Goal: Information Seeking & Learning: Compare options

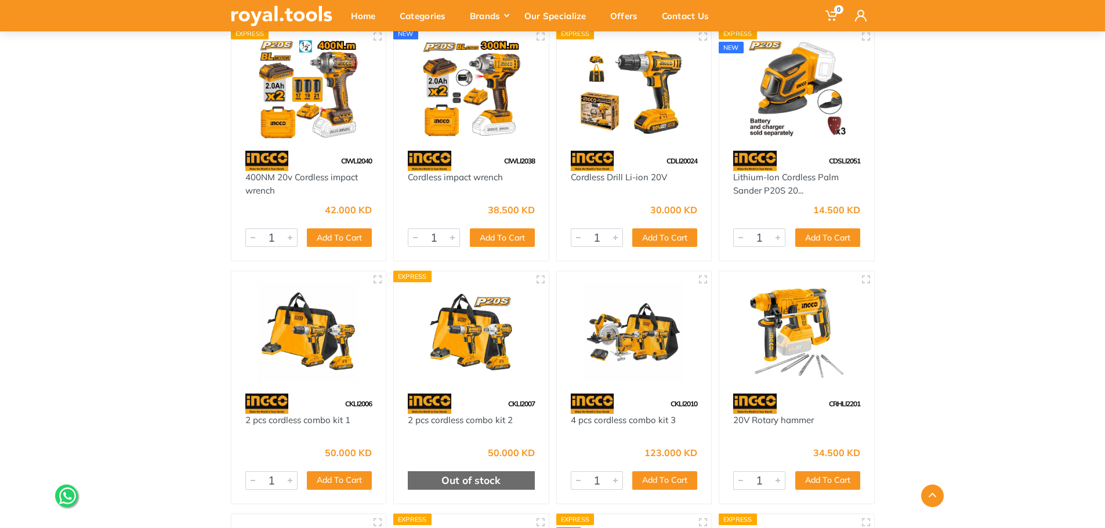
scroll to position [387, 0]
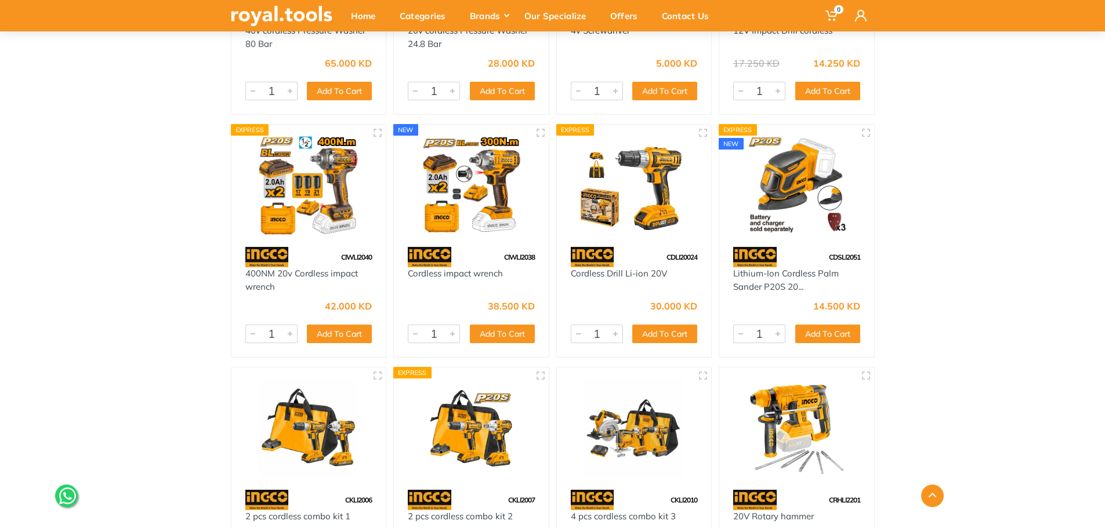
click at [490, 212] on img at bounding box center [471, 185] width 134 height 100
click at [665, 209] on img at bounding box center [634, 185] width 134 height 100
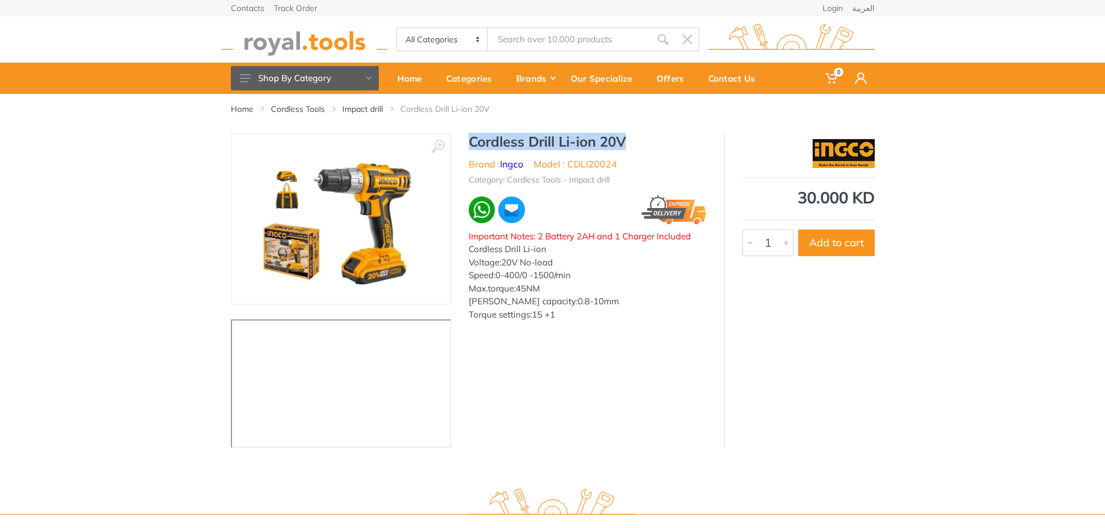
drag, startPoint x: 655, startPoint y: 133, endPoint x: 473, endPoint y: 140, distance: 182.8
click at [473, 140] on h1 "Cordless Drill Li-ion 20V" at bounding box center [588, 141] width 238 height 17
copy h1 "Cordless Drill Li-ion 20V"
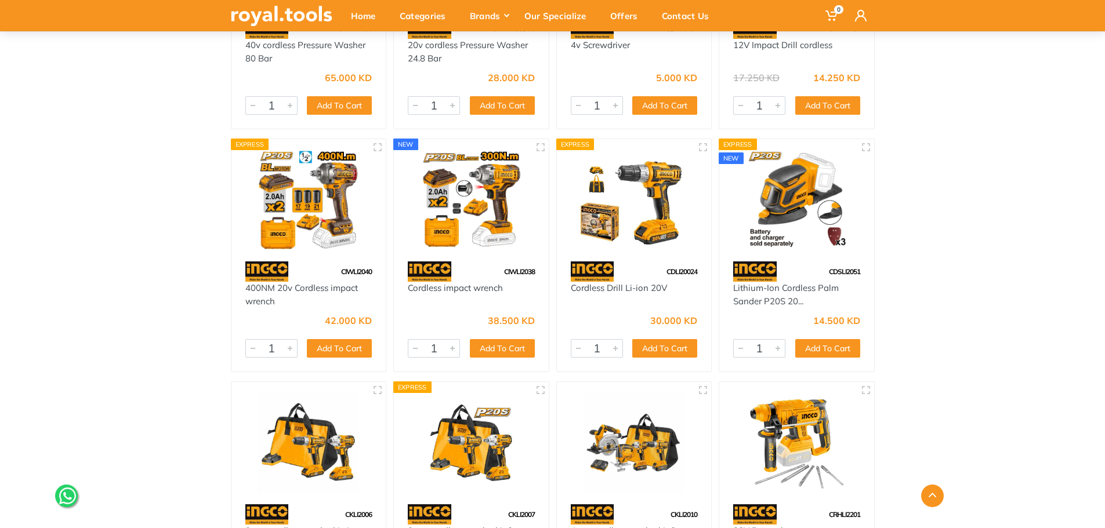
scroll to position [97, 0]
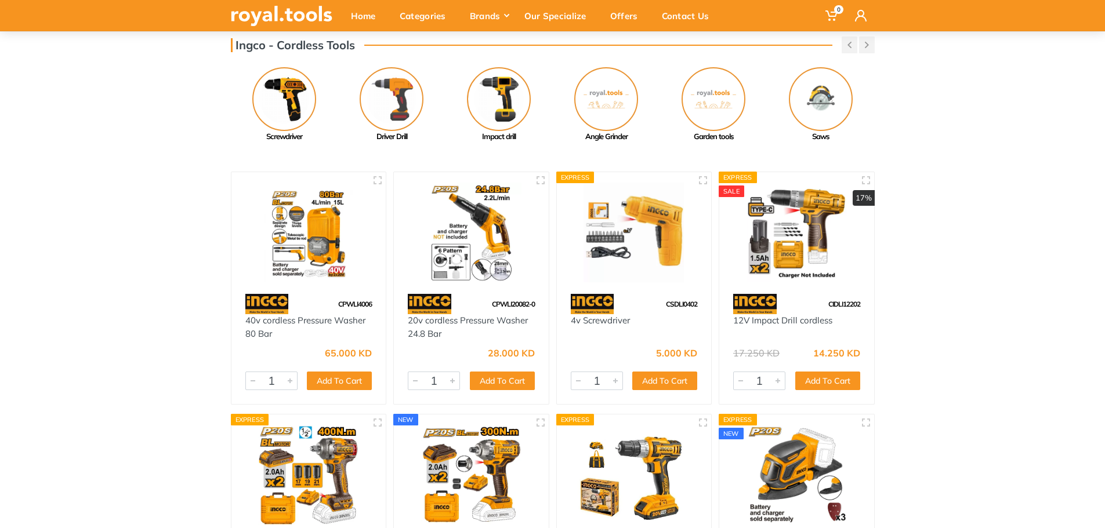
click at [806, 232] on img at bounding box center [797, 233] width 134 height 100
